Goal: Communication & Community: Answer question/provide support

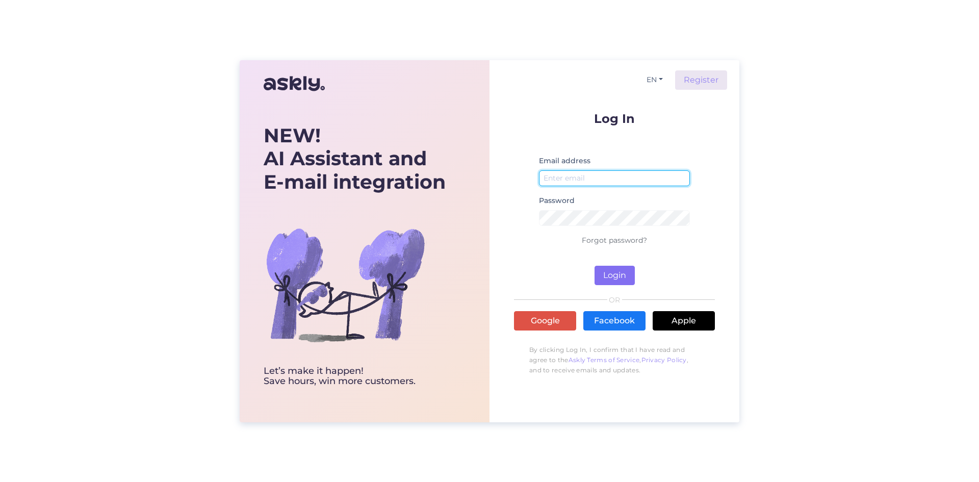
type input "[EMAIL_ADDRESS][DOMAIN_NAME]"
click at [620, 268] on button "Login" at bounding box center [615, 275] width 40 height 19
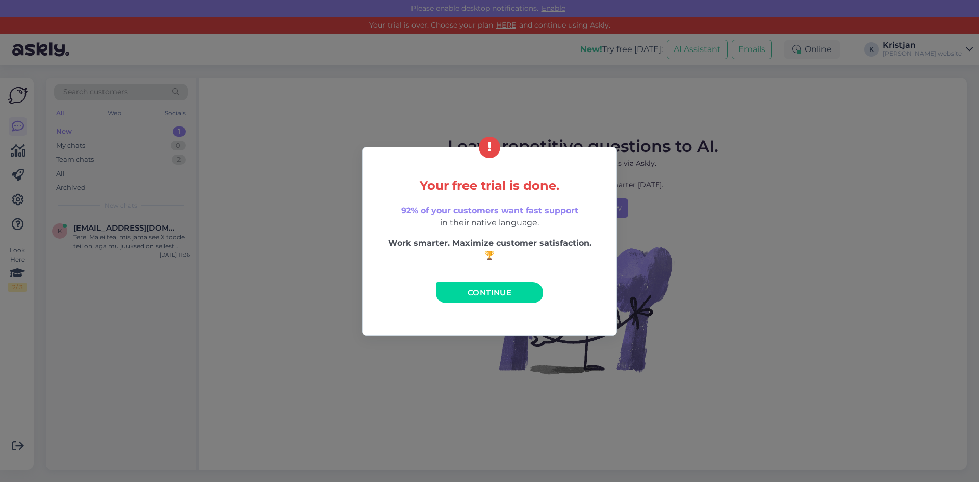
click at [508, 293] on span "Continue" at bounding box center [490, 293] width 44 height 10
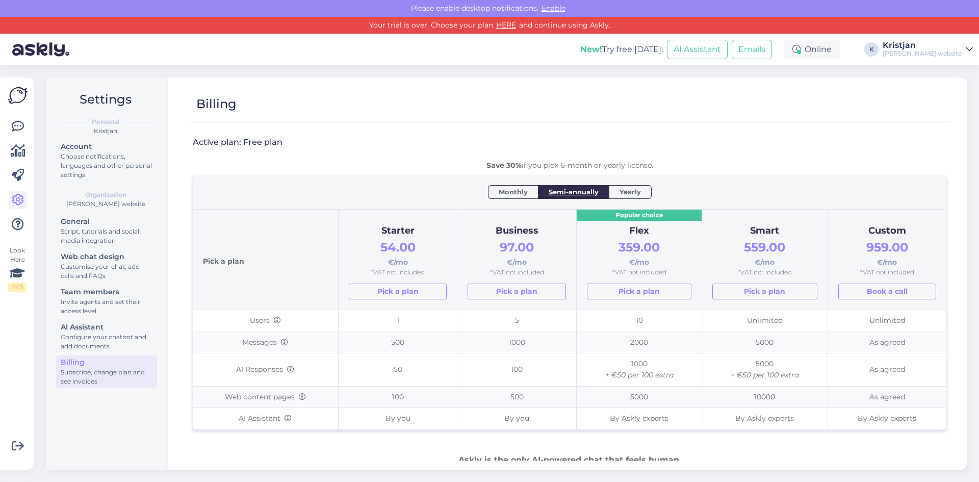
click at [30, 103] on div "Look Here 2 / 3 Get more Your checklist to get more value from Askly. Close Con…" at bounding box center [17, 274] width 34 height 392
click at [0, 85] on div "Look Here 2 / 3 Get more Your checklist to get more value from Askly. Close Con…" at bounding box center [17, 274] width 34 height 392
click at [10, 131] on link at bounding box center [18, 126] width 18 height 18
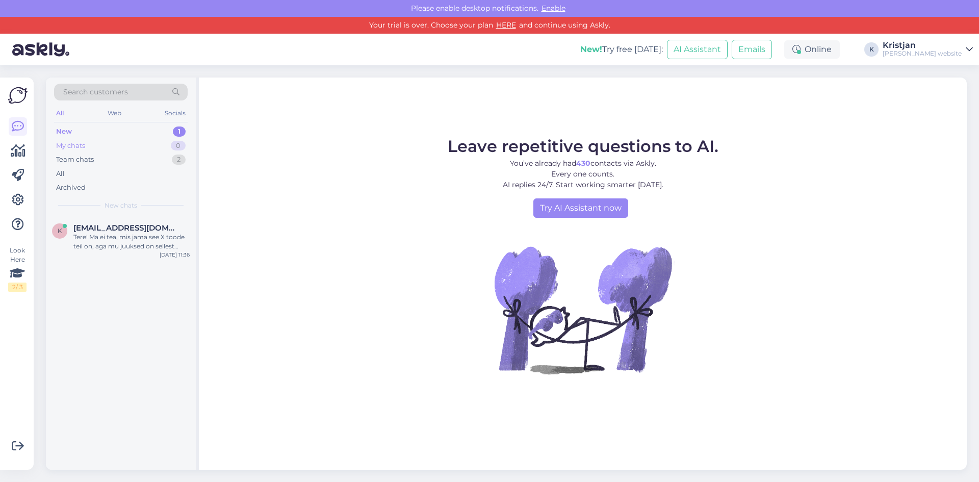
click at [112, 147] on div "My chats 0" at bounding box center [121, 146] width 134 height 14
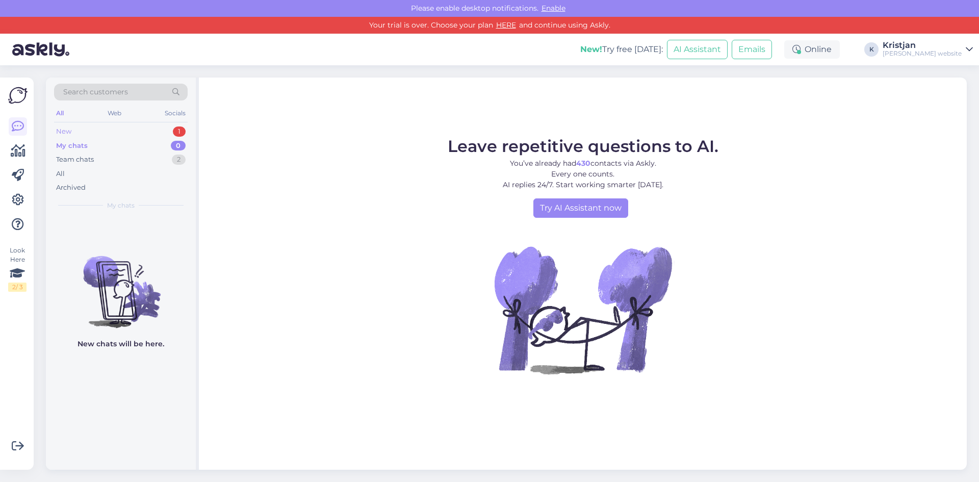
click at [122, 130] on div "New 1" at bounding box center [121, 131] width 134 height 14
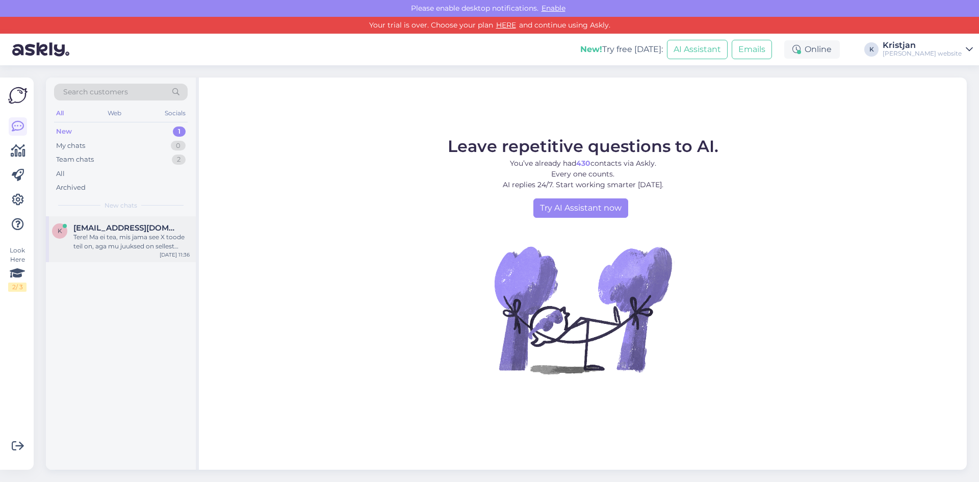
click at [132, 259] on div "k [EMAIL_ADDRESS][DOMAIN_NAME] Tere! Ma ei tea, mis jama see X toode teil on, a…" at bounding box center [121, 239] width 150 height 46
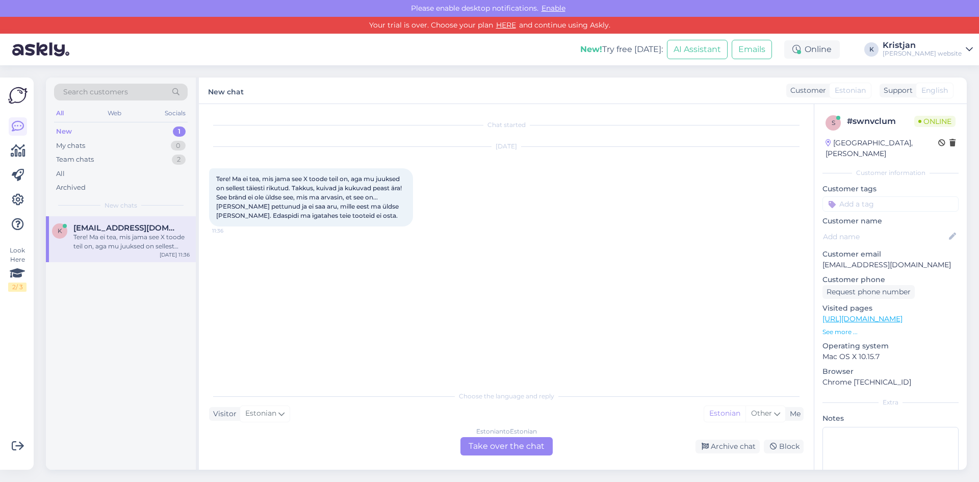
click at [317, 207] on span "Tere! Ma ei tea, mis jama see X toode teil on, aga mu juuksed on sellest täiest…" at bounding box center [309, 197] width 187 height 44
click at [100, 236] on div "Tere! Ma ei tea, mis jama see X toode teil on, aga mu juuksed on sellest täiest…" at bounding box center [131, 242] width 116 height 18
click at [304, 204] on span "Tere! Ma ei tea, mis jama see X toode teil on, aga mu juuksed on sellest täiest…" at bounding box center [309, 197] width 187 height 44
click at [142, 142] on div "My chats 0" at bounding box center [121, 146] width 134 height 14
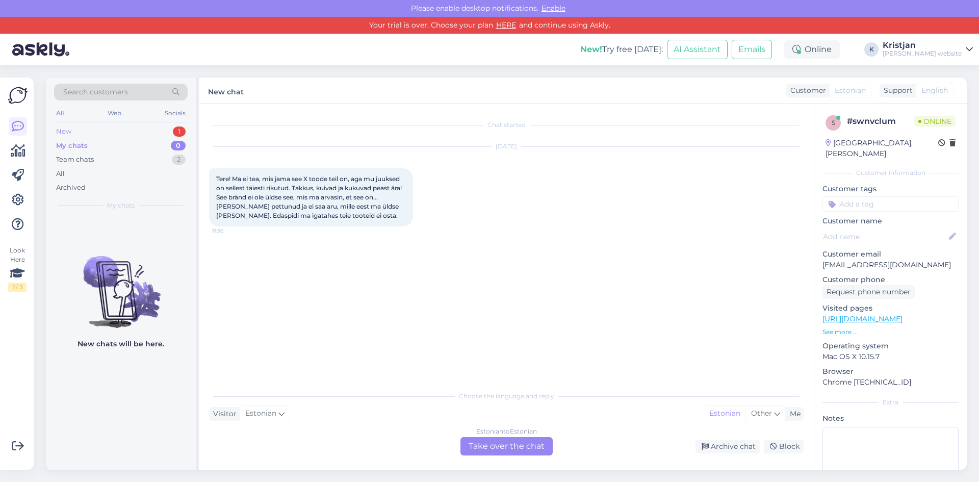
click at [132, 132] on div "New 1" at bounding box center [121, 131] width 134 height 14
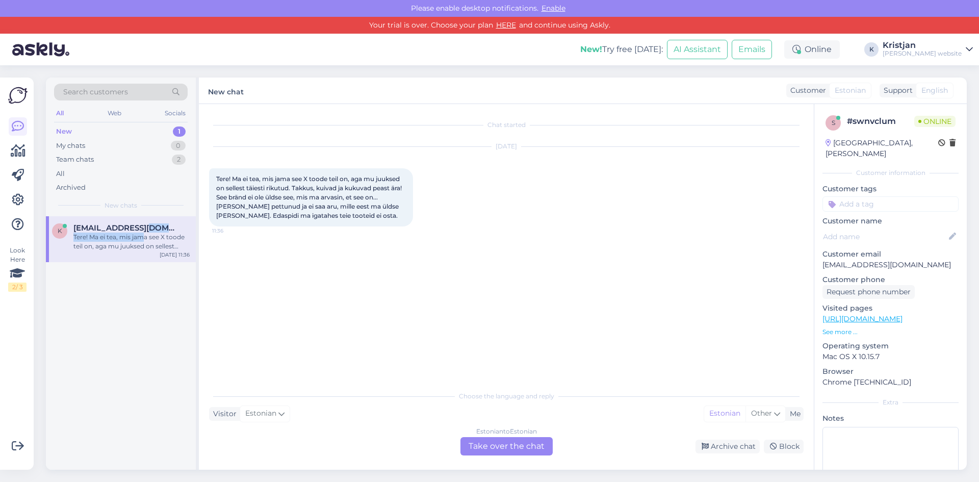
click at [148, 234] on div "[EMAIL_ADDRESS][DOMAIN_NAME] Tere! Ma ei tea, mis jama see X toode teil on, aga…" at bounding box center [131, 237] width 116 height 28
click at [495, 451] on div "Estonian to Estonian Take over the chat" at bounding box center [507, 446] width 92 height 18
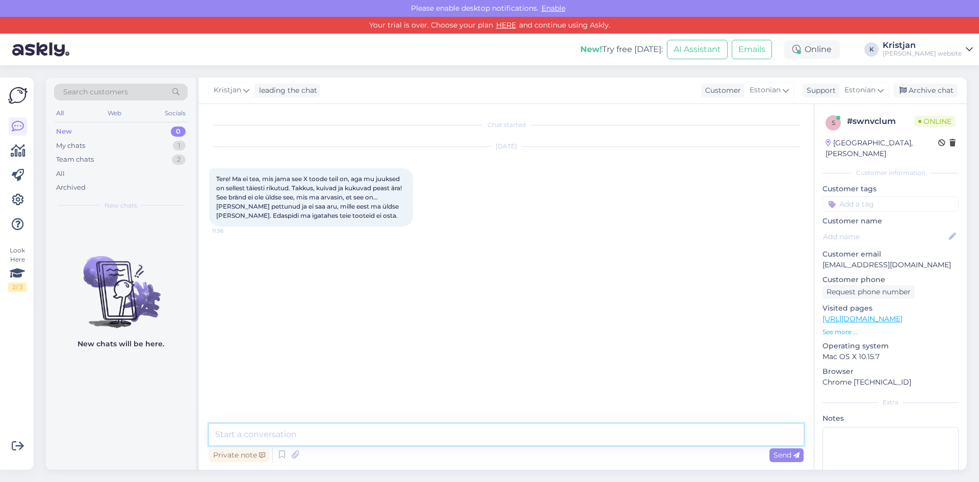
click at [532, 428] on textarea at bounding box center [506, 434] width 595 height 21
click at [110, 147] on div "My chats 1" at bounding box center [121, 146] width 134 height 14
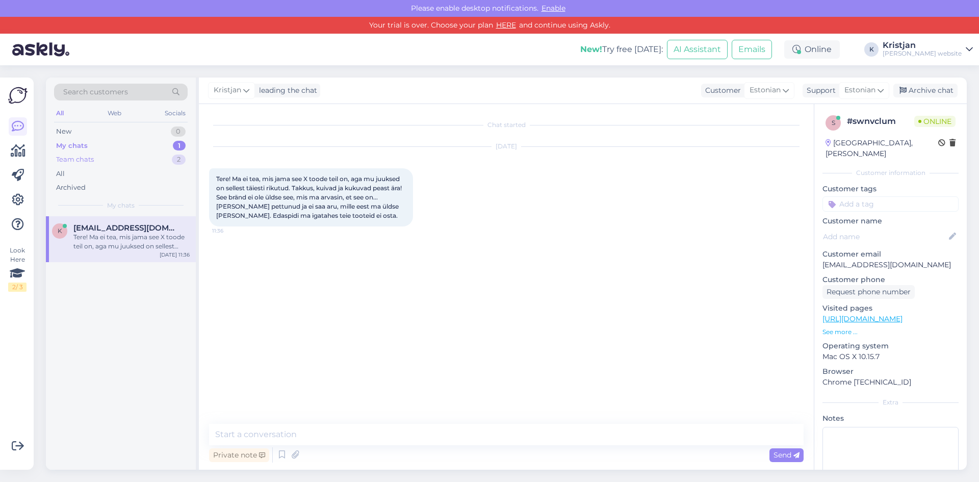
click at [102, 163] on div "Team chats 2" at bounding box center [121, 159] width 134 height 14
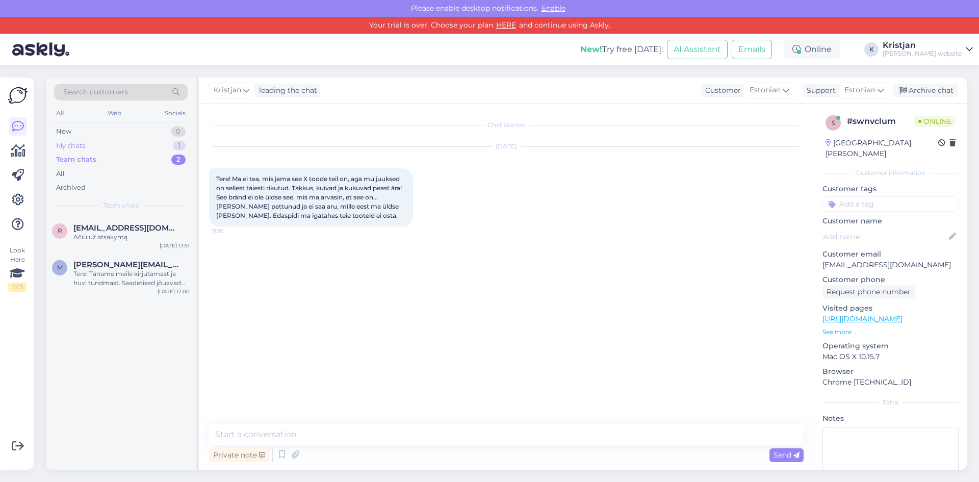
click at [100, 146] on div "My chats 1" at bounding box center [121, 146] width 134 height 14
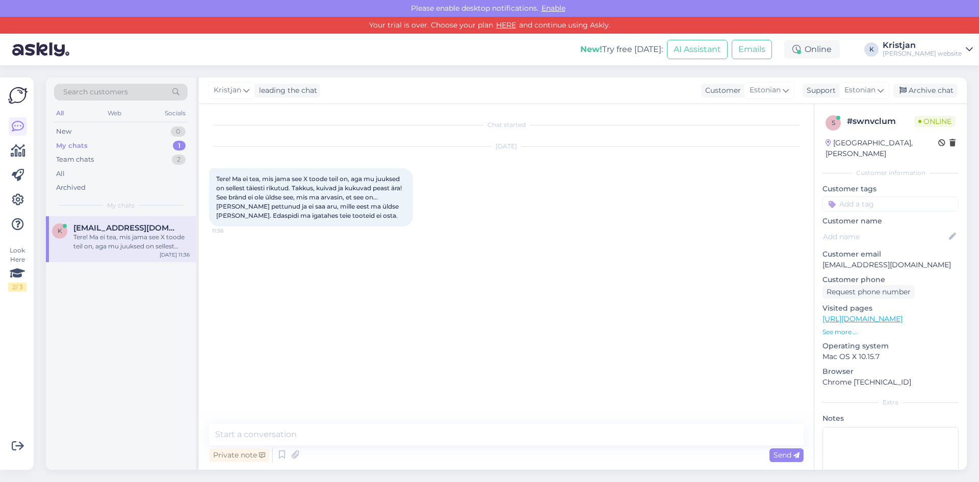
click at [110, 245] on div "Tere! Ma ei tea, mis jama see X toode teil on, aga mu juuksed on sellest täiest…" at bounding box center [131, 242] width 116 height 18
click at [370, 187] on span "Tere! Ma ei tea, mis jama see X toode teil on, aga mu juuksed on sellest täiest…" at bounding box center [309, 197] width 187 height 44
click at [955, 92] on div "Archive chat" at bounding box center [926, 91] width 64 height 14
